Goal: Register for event/course

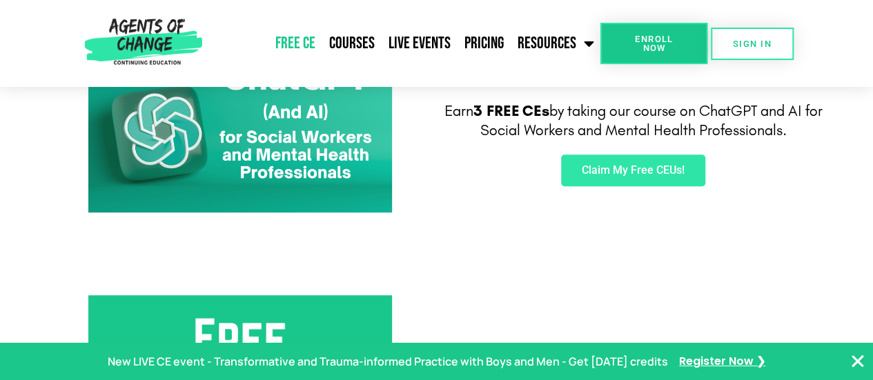
scroll to position [291, 0]
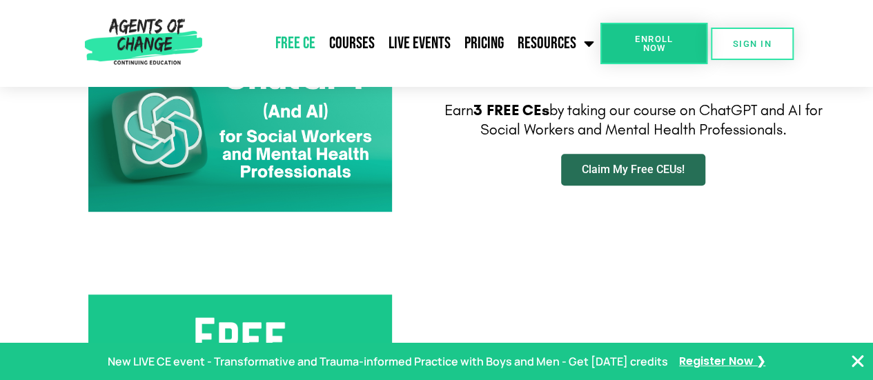
click at [672, 171] on span "Claim My Free CEUs!" at bounding box center [633, 169] width 103 height 11
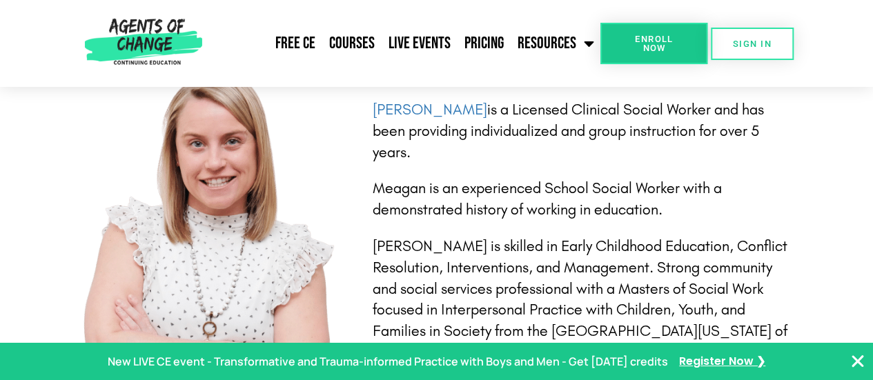
scroll to position [3020, 0]
click at [678, 33] on link "Enroll Now" at bounding box center [653, 43] width 107 height 41
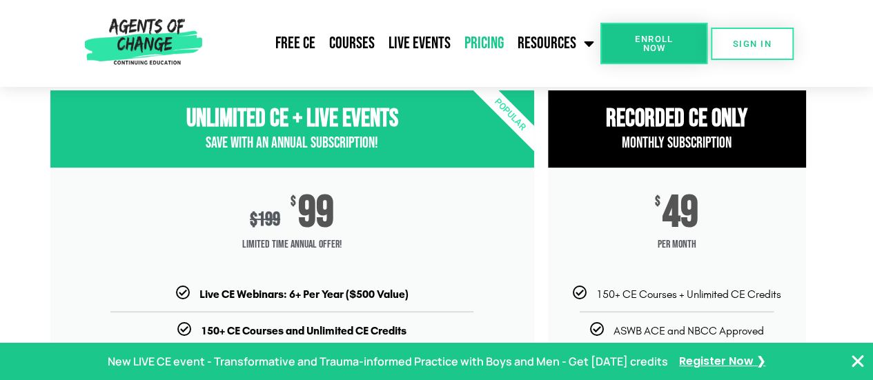
scroll to position [137, 0]
